Goal: Navigation & Orientation: Find specific page/section

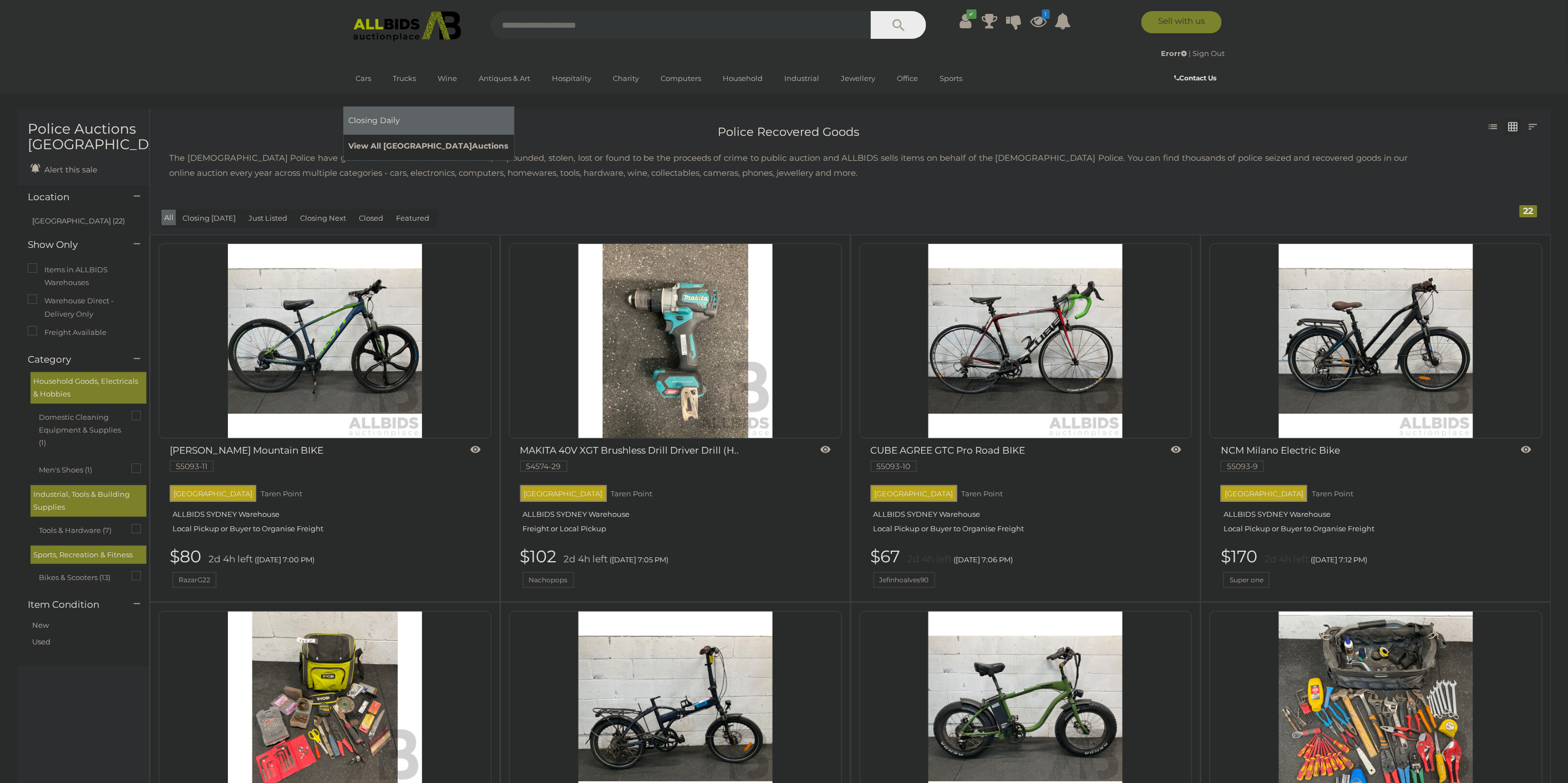
click at [509, 137] on link "View All Sydney Auctions" at bounding box center [429, 146] width 159 height 17
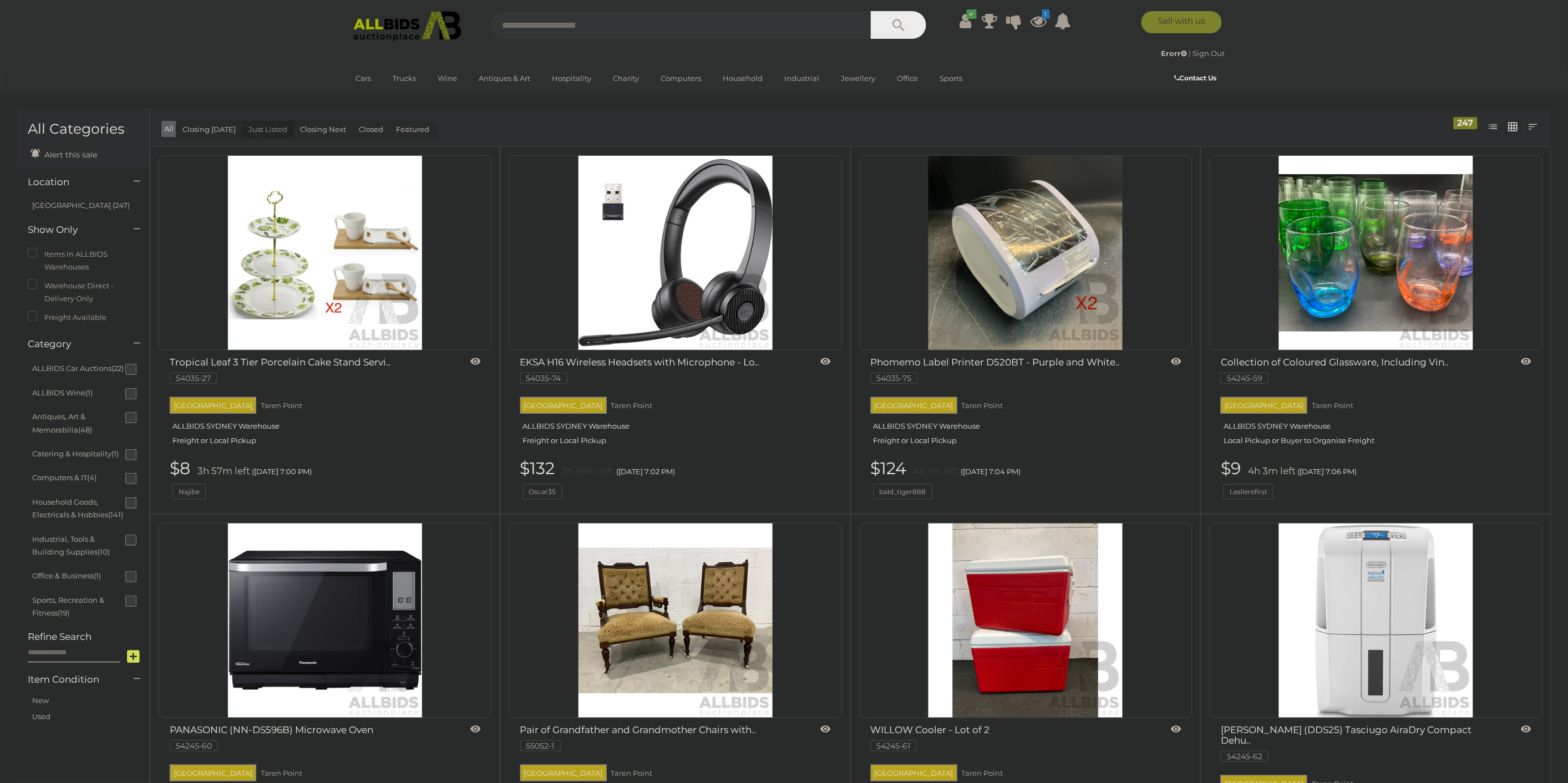
click at [255, 130] on button "Just Listed" at bounding box center [268, 130] width 52 height 17
